Goal: Task Accomplishment & Management: Use online tool/utility

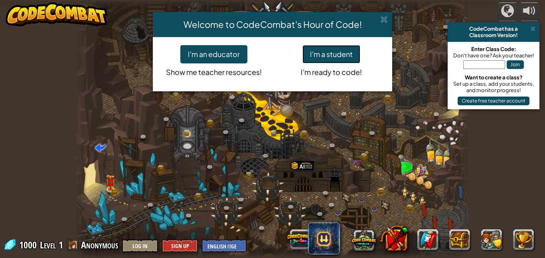
click at [344, 55] on button "I'm a student" at bounding box center [331, 54] width 58 height 18
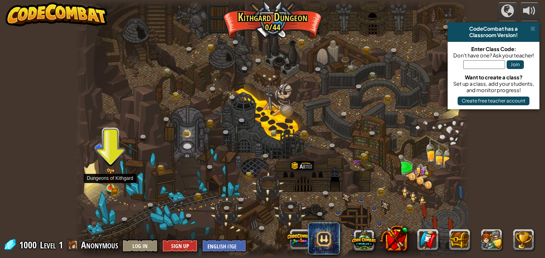
click at [110, 184] on div at bounding box center [110, 188] width 8 height 8
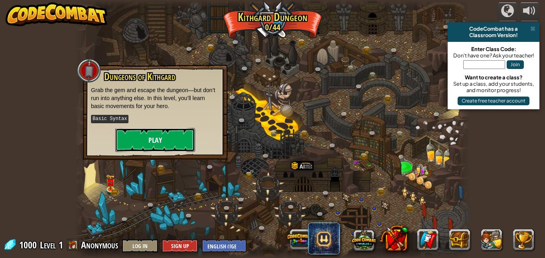
click at [138, 149] on button "Play" at bounding box center [155, 140] width 80 height 24
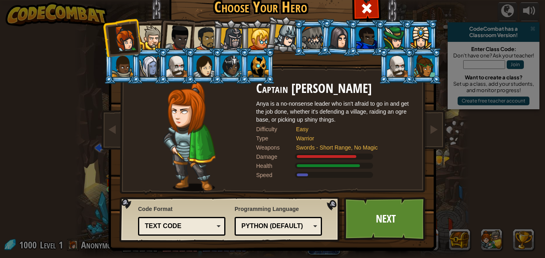
click at [265, 38] on div at bounding box center [259, 39] width 22 height 22
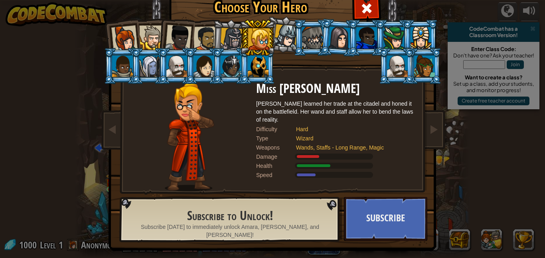
click at [244, 47] on li at bounding box center [257, 38] width 36 height 36
click at [242, 47] on li at bounding box center [257, 38] width 36 height 36
click at [249, 34] on div at bounding box center [259, 39] width 22 height 22
click at [241, 39] on li at bounding box center [257, 38] width 36 height 36
click at [215, 40] on li at bounding box center [230, 38] width 38 height 38
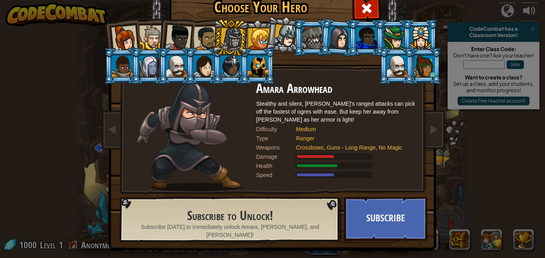
click at [220, 40] on li at bounding box center [230, 38] width 38 height 38
click at [497, 183] on div "Choose Your Hero 1000 Captain [PERSON_NAME] Anya is a no-nonsense leader who is…" at bounding box center [272, 129] width 545 height 258
